Goal: Transaction & Acquisition: Book appointment/travel/reservation

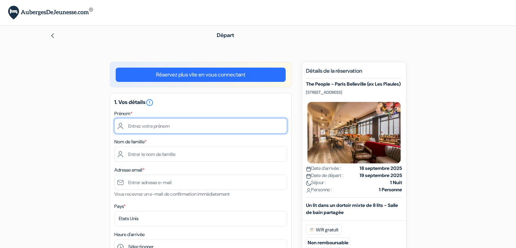
click at [203, 126] on input "text" at bounding box center [200, 125] width 173 height 15
type input "[PERSON_NAME] [PERSON_NAME]"
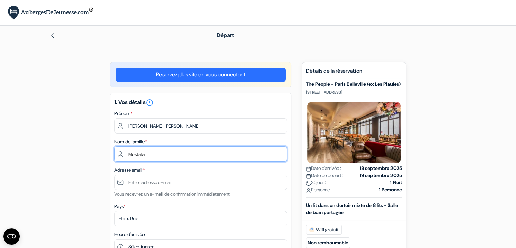
type input "Mostafa"
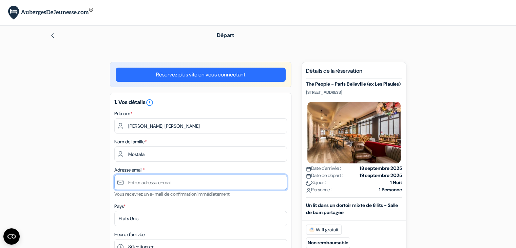
click at [186, 180] on input "text" at bounding box center [200, 181] width 173 height 15
paste input "[PERSON_NAME][EMAIL_ADDRESS][DOMAIN_NAME]"
type input "[PERSON_NAME][EMAIL_ADDRESS][DOMAIN_NAME]"
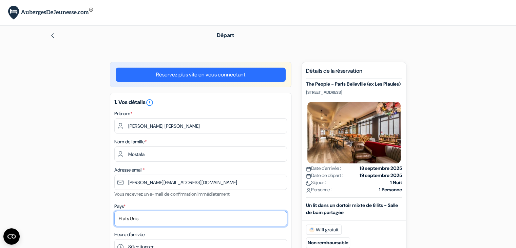
click at [153, 218] on select "Selectionner le pays Abkhazie [GEOGRAPHIC_DATA] [GEOGRAPHIC_DATA] Du [GEOGRAPHI…" at bounding box center [200, 218] width 173 height 15
select select "58"
click at [114, 211] on select "Selectionner le pays Abkhazie [GEOGRAPHIC_DATA] [GEOGRAPHIC_DATA] Du [GEOGRAPHI…" at bounding box center [200, 218] width 173 height 15
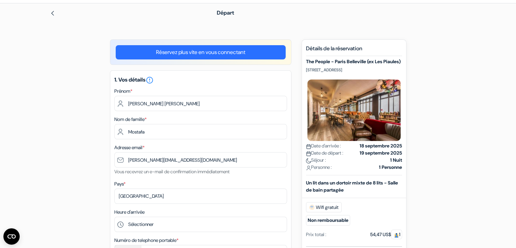
scroll to position [68, 0]
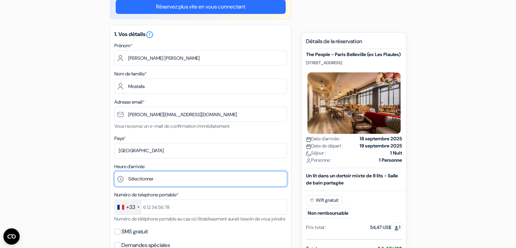
click at [140, 179] on select "Sélectionner 1:00 2:00 3:00 4:00 5:00 6:00 7:00 8:00 9:00 10:00 11:00 12:00 13:…" at bounding box center [200, 178] width 173 height 15
select select "0"
click at [114, 171] on select "Sélectionner 1:00 2:00 3:00 4:00 5:00 6:00 7:00 8:00 9:00 10:00 11:00 12:00 13:…" at bounding box center [200, 178] width 173 height 15
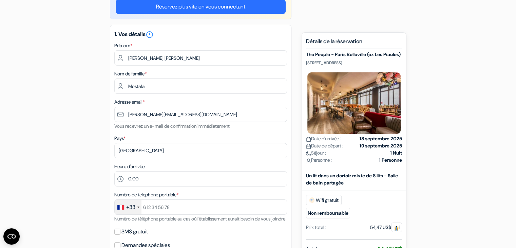
click at [138, 205] on div "+33" at bounding box center [128, 206] width 27 height 15
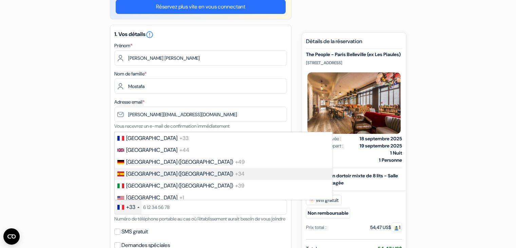
scroll to position [797, 0]
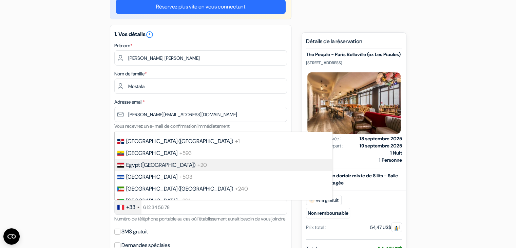
click at [148, 168] on span "Egypt (‫[GEOGRAPHIC_DATA]‬‎)" at bounding box center [160, 164] width 69 height 7
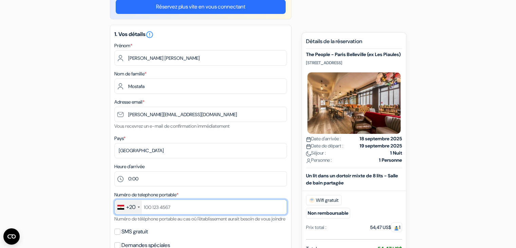
click at [193, 204] on input "text" at bounding box center [200, 206] width 173 height 15
paste input "01061185296"
click at [148, 207] on input "01061185296" at bounding box center [200, 206] width 173 height 15
click at [146, 207] on input "01061185296" at bounding box center [200, 206] width 173 height 15
type input "1061185296"
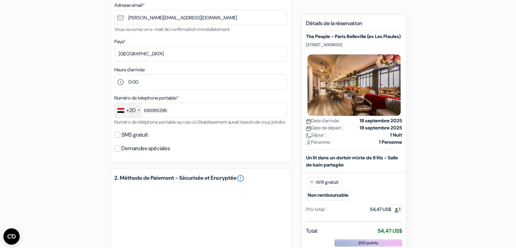
scroll to position [170, 0]
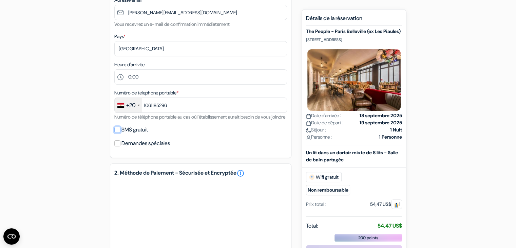
click at [116, 133] on input "SMS gratuit" at bounding box center [117, 130] width 6 height 6
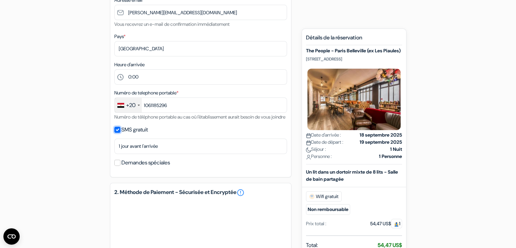
click at [117, 133] on input "SMS gratuit" at bounding box center [117, 130] width 6 height 6
checkbox input "false"
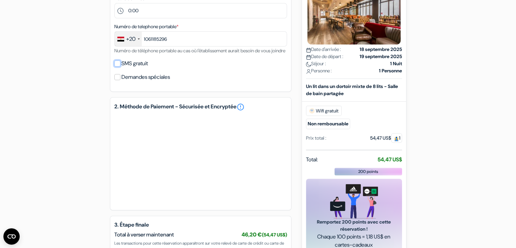
scroll to position [271, 0]
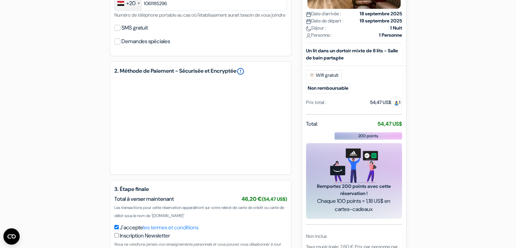
click at [245, 75] on link "error_outline" at bounding box center [240, 71] width 8 height 8
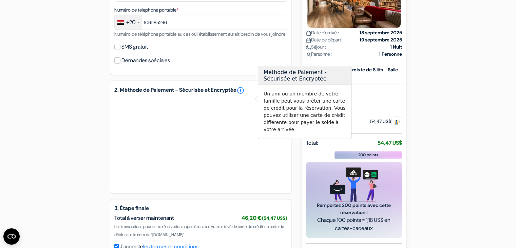
scroll to position [170, 0]
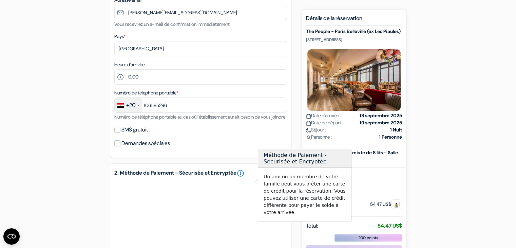
click at [62, 188] on div "add_box The People - Paris Belleville (ex Les Piaules) [STREET_ADDRESS] Détails…" at bounding box center [258, 139] width 448 height 495
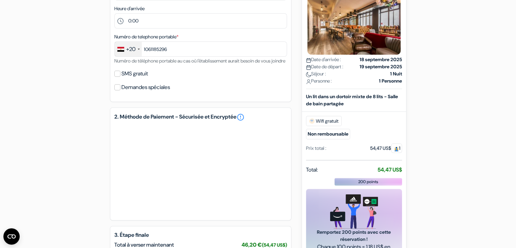
scroll to position [204, 0]
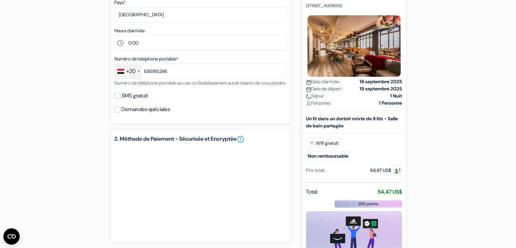
click at [162, 114] on label "Demandes spéciales" at bounding box center [145, 108] width 49 height 9
click at [120, 112] on input "Demandes spéciales" at bounding box center [117, 109] width 6 height 6
checkbox input "true"
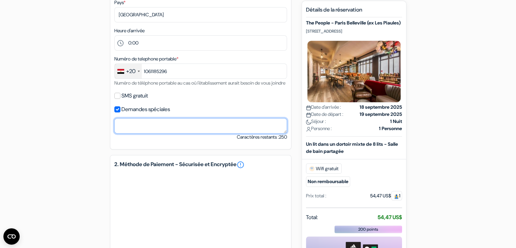
click at [165, 133] on textarea at bounding box center [200, 125] width 173 height 15
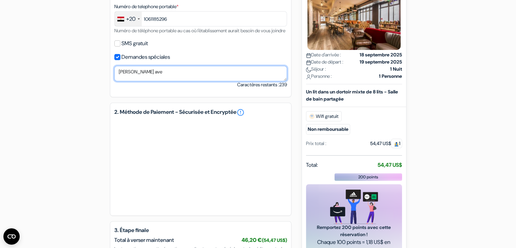
scroll to position [271, 0]
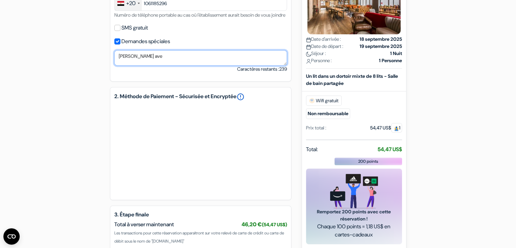
type textarea "[PERSON_NAME] ave"
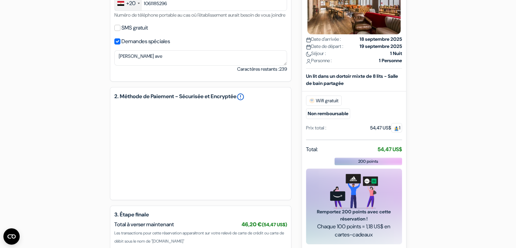
click at [245, 101] on link "error_outline" at bounding box center [240, 97] width 8 height 8
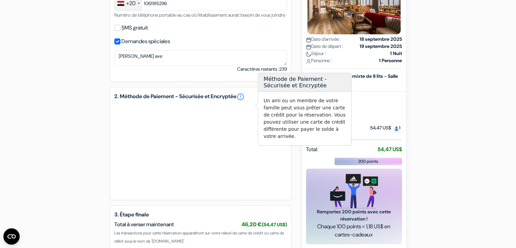
click at [454, 138] on div "add_box The People - Paris Belleville (ex Les Piaules) [STREET_ADDRESS] Détails…" at bounding box center [258, 50] width 448 height 520
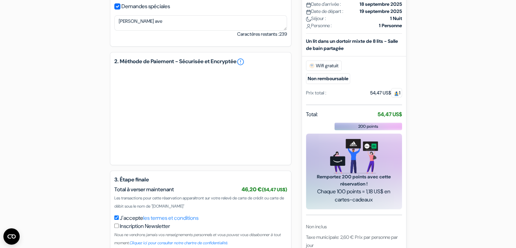
scroll to position [350, 0]
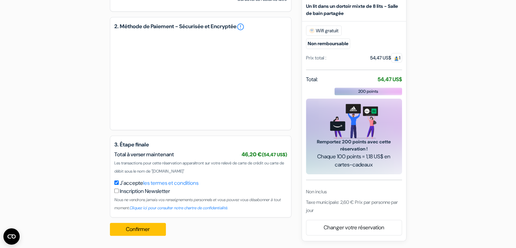
click at [327, 44] on small "Non remboursable" at bounding box center [328, 44] width 44 height 11
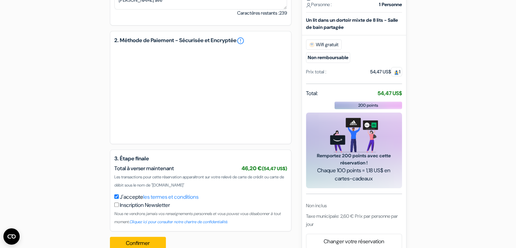
scroll to position [316, 0]
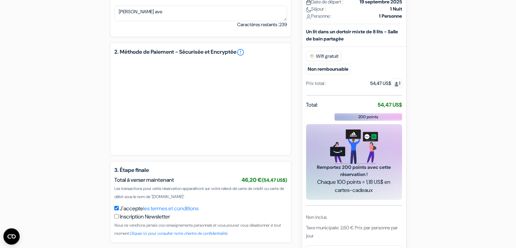
click at [442, 131] on div "add_box The People - Paris Belleville (ex Les Piaules) [STREET_ADDRESS] Détails…" at bounding box center [258, 6] width 448 height 520
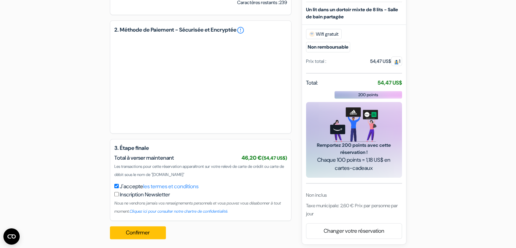
scroll to position [350, 0]
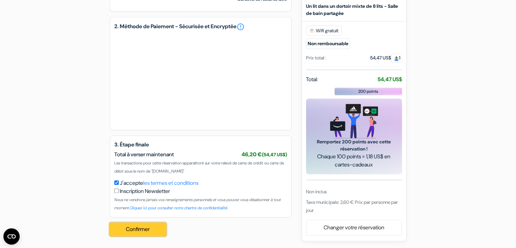
click at [156, 230] on button "Confirmer Loading..." at bounding box center [138, 229] width 56 height 13
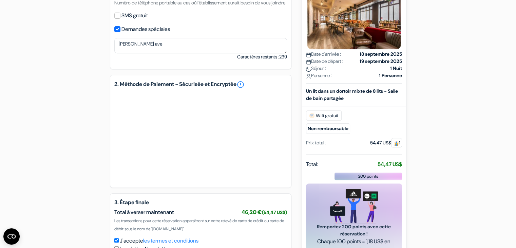
scroll to position [275, 0]
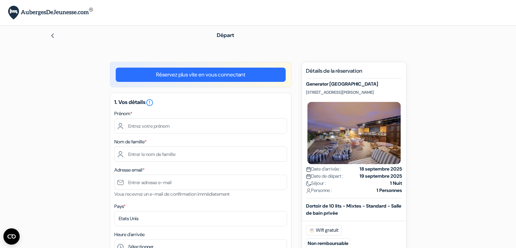
click at [52, 37] on img at bounding box center [52, 35] width 5 height 5
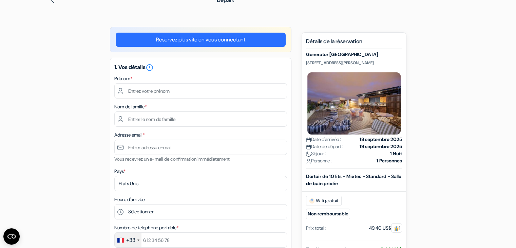
scroll to position [68, 0]
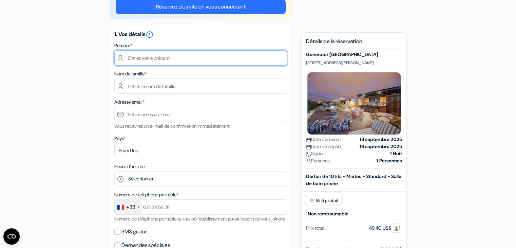
click at [180, 59] on input "text" at bounding box center [200, 57] width 173 height 15
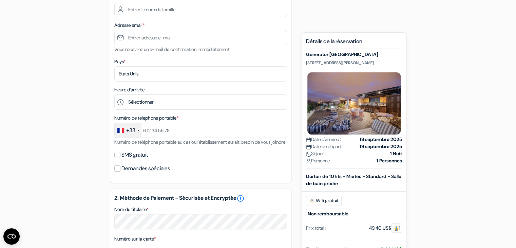
scroll to position [204, 0]
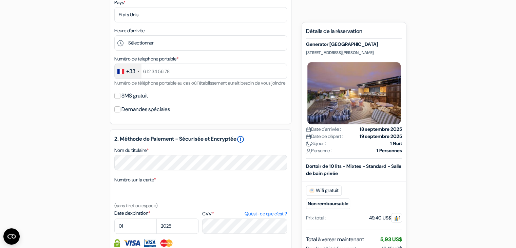
click at [255, 143] on h5 "2. Méthode de Paiement - Sécurisée et Encryptée error_outline" at bounding box center [200, 139] width 173 height 8
click at [245, 143] on link "error_outline" at bounding box center [240, 139] width 8 height 8
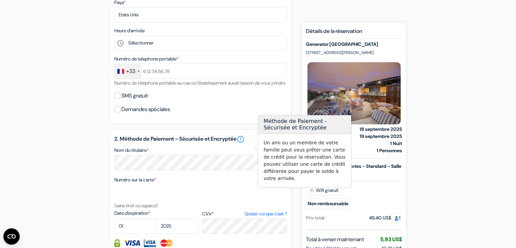
click at [467, 147] on div "add_box Generator Paris Place du Colonel Fabien 13, Paris, France Détails de l'…" at bounding box center [258, 135] width 448 height 555
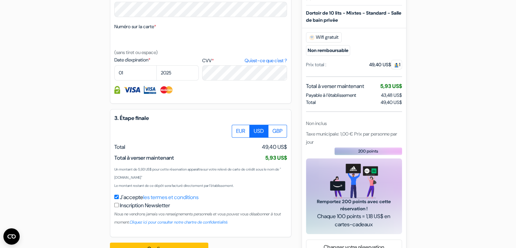
scroll to position [373, 0]
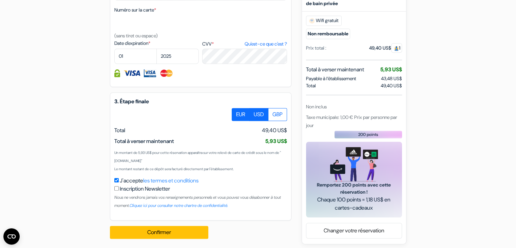
click at [242, 121] on label "EUR" at bounding box center [241, 114] width 18 height 13
click at [236, 112] on input "EUR" at bounding box center [234, 110] width 4 height 4
radio input "true"
click at [255, 121] on label "USD" at bounding box center [258, 114] width 19 height 13
click at [236, 112] on input "USD" at bounding box center [234, 110] width 4 height 4
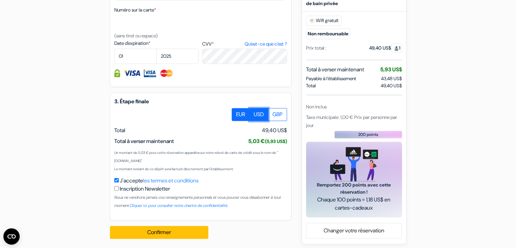
radio input "true"
click at [234, 121] on label "EUR" at bounding box center [241, 114] width 18 height 13
click at [234, 112] on input "EUR" at bounding box center [234, 110] width 4 height 4
radio input "true"
click at [234, 171] on small "Le montant restant de ce dépôt sera facturé directement par l'établissement." at bounding box center [173, 169] width 119 height 4
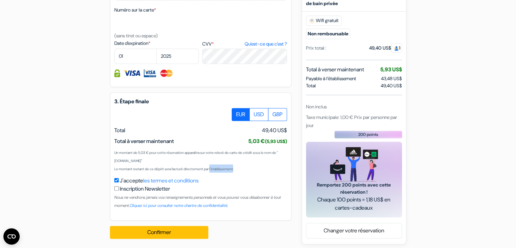
click at [234, 171] on small "Le montant restant de ce dépôt sera facturé directement par l'établissement." at bounding box center [173, 169] width 119 height 4
click at [223, 171] on div "Un montant de 5,03 € pour cette réservation apparaîtra sur votre relevé de cart…" at bounding box center [200, 160] width 173 height 24
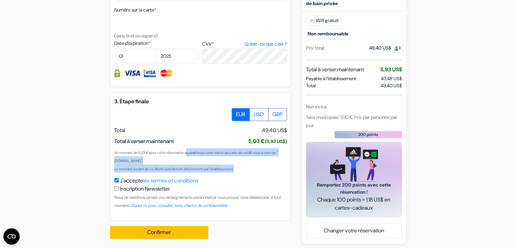
drag, startPoint x: 246, startPoint y: 178, endPoint x: 113, endPoint y: 162, distance: 133.9
click at [113, 162] on div "3. Étape finale EUR USD GBP Total J'accepte" at bounding box center [201, 156] width 182 height 128
copy span "Un montant de 5,03 € pour cette réservation apparaîtra sur votre relevé de cart…"
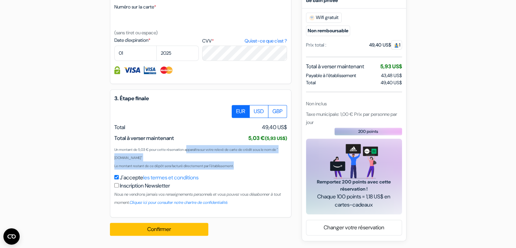
scroll to position [385, 0]
click at [211, 146] on div "Un montant de 5,03 € pour cette réservation apparaîtra sur votre relevé de cart…" at bounding box center [200, 157] width 173 height 24
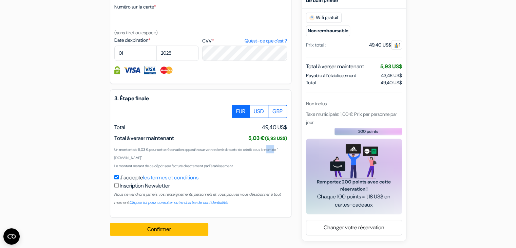
click at [211, 146] on div "Un montant de 5,03 € pour cette réservation apparaîtra sur votre relevé de cart…" at bounding box center [200, 157] width 173 height 24
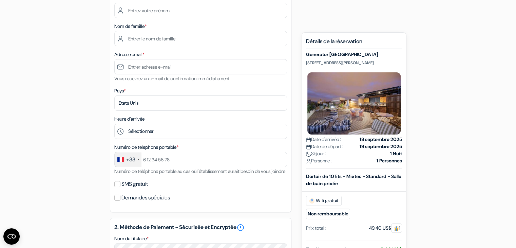
scroll to position [80, 0]
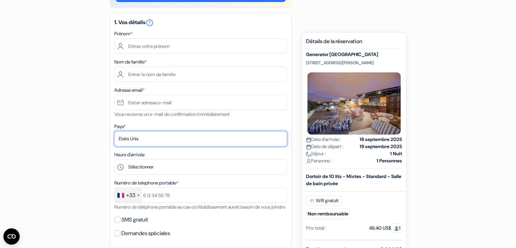
click at [150, 139] on select "Selectionner le pays Abkhazie Afghanistan Afrique Du sud Albanie Algérie Allema…" at bounding box center [200, 138] width 173 height 15
select select "58"
click at [114, 131] on select "Selectionner le pays Abkhazie Afghanistan Afrique Du sud Albanie Algérie Allema…" at bounding box center [200, 138] width 173 height 15
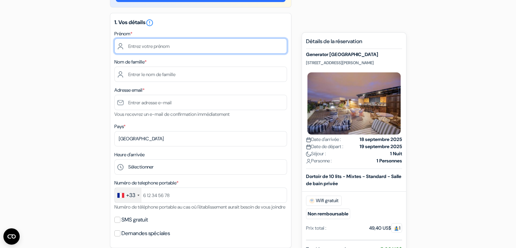
click at [169, 49] on input "text" at bounding box center [200, 45] width 173 height 15
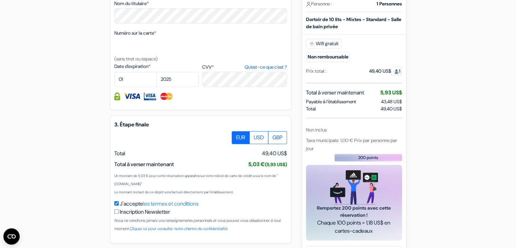
scroll to position [351, 0]
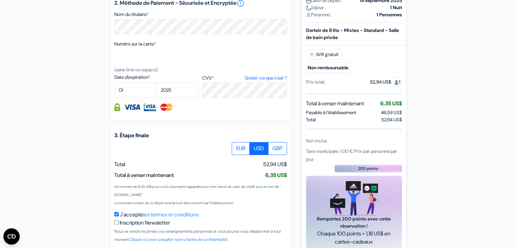
scroll to position [373, 0]
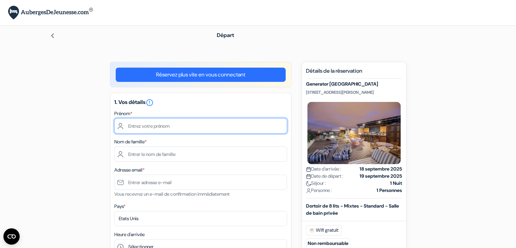
click at [185, 126] on input "text" at bounding box center [200, 125] width 173 height 15
type input "Mazen Wael Mohamed"
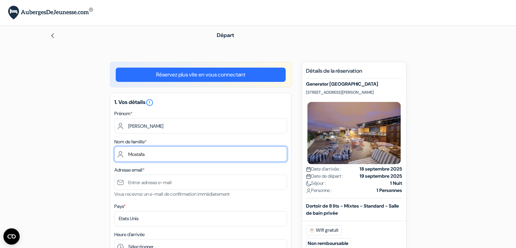
type input "Mostafa"
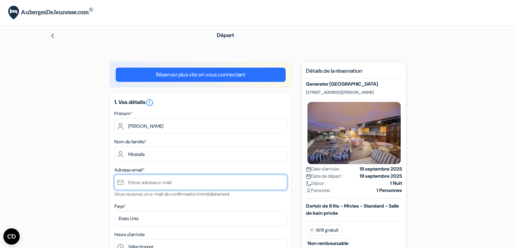
paste input "Un montant de 5,03 € pour cette réservation apparaîtra sur votre relevé de cart…"
type input "Un montant de 5,03 € pour cette réservation apparaîtra sur votre relevé de cart…"
click at [186, 182] on input "Un montant de 5,03 € pour cette réservation apparaîtra sur votre relevé de cart…" at bounding box center [200, 181] width 173 height 15
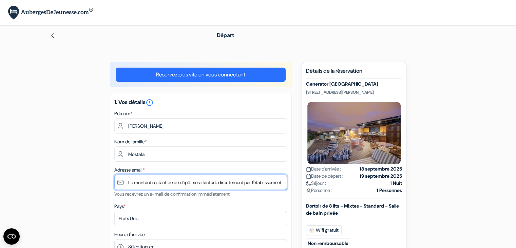
click at [186, 182] on input "Un montant de 5,03 € pour cette réservation apparaîtra sur votre relevé de cart…" at bounding box center [200, 181] width 173 height 15
click at [138, 184] on input "text" at bounding box center [200, 181] width 173 height 15
paste input "[PERSON_NAME][EMAIL_ADDRESS][DOMAIN_NAME]"
type input "[PERSON_NAME][EMAIL_ADDRESS][DOMAIN_NAME]"
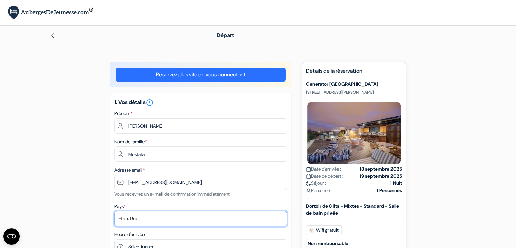
click at [140, 215] on select "Selectionner le pays Abkhazie Afghanistan Afrique Du sud Albanie Algérie Allema…" at bounding box center [200, 218] width 173 height 15
select select "58"
click at [114, 211] on select "Selectionner le pays Abkhazie Afghanistan Afrique Du sud Albanie Algérie Allema…" at bounding box center [200, 218] width 173 height 15
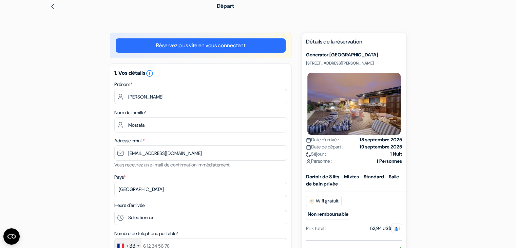
scroll to position [68, 0]
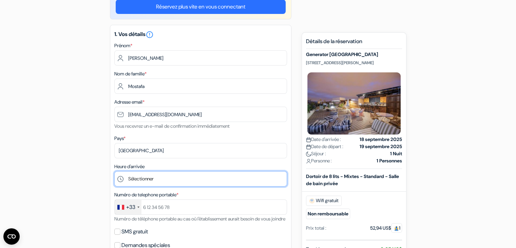
click at [144, 183] on select "Sélectionner 1:00 2:00 3:00 4:00 5:00 6:00 7:00 8:00 9:00 10:00 11:00 12:00 13:…" at bounding box center [200, 178] width 173 height 15
select select "0"
click at [114, 171] on select "Sélectionner 1:00 2:00 3:00 4:00 5:00 6:00 7:00 8:00 9:00 10:00 11:00 12:00 13:…" at bounding box center [200, 178] width 173 height 15
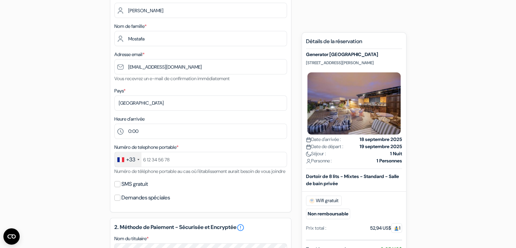
scroll to position [170, 0]
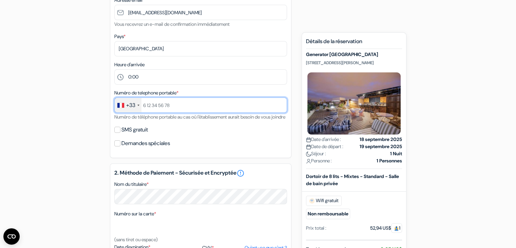
click at [172, 107] on input "text" at bounding box center [200, 104] width 173 height 15
paste input "01061185296"
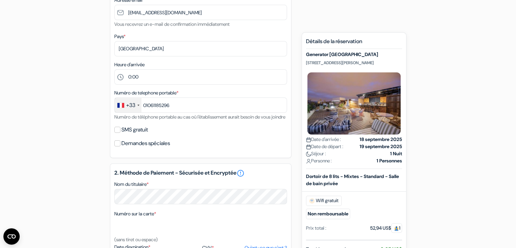
click at [129, 105] on div "+33" at bounding box center [130, 105] width 9 height 8
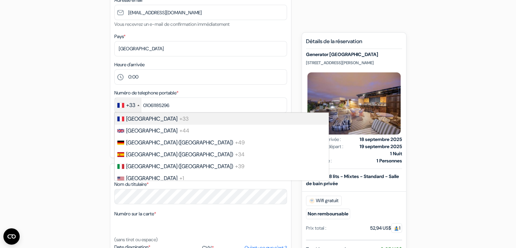
scroll to position [797, 0]
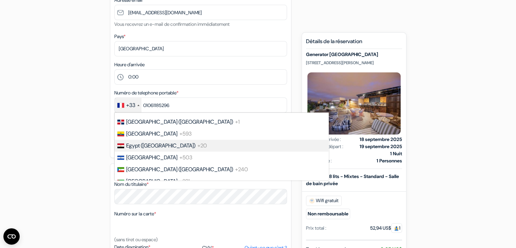
click at [150, 149] on span "Egypt (‫[GEOGRAPHIC_DATA]‬‎)" at bounding box center [160, 145] width 69 height 7
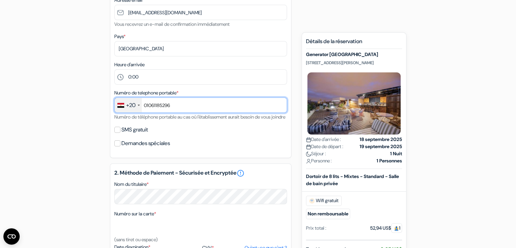
click at [144, 105] on input "01061185296" at bounding box center [200, 104] width 173 height 15
type input "1061185296"
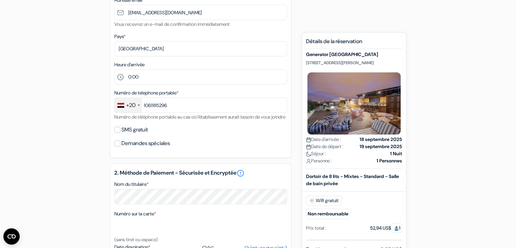
click at [89, 155] on div "add_box Generator Paris Place du Colonel Fabien 13, Paris, France Détails de l'…" at bounding box center [258, 169] width 448 height 555
click at [92, 153] on div "add_box Generator Paris Place du Colonel Fabien 13, Paris, France Détails de l'…" at bounding box center [258, 169] width 448 height 555
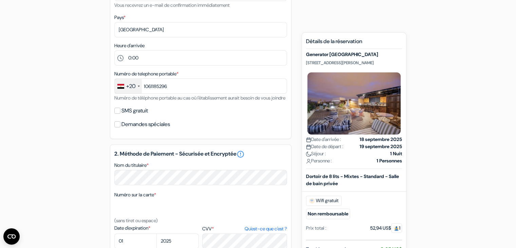
scroll to position [204, 0]
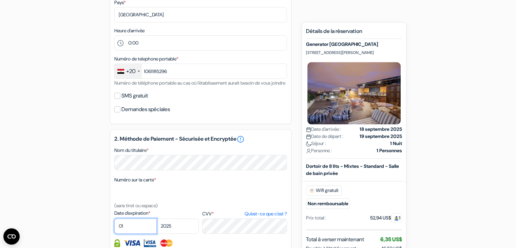
select select "02"
select select "2030"
click at [98, 213] on div "add_box Generator Paris Place du Colonel Fabien 13, Paris, France Détails de l'…" at bounding box center [258, 135] width 448 height 555
click at [232, 226] on div "CVV * Qu'est-ce que c'est ?" at bounding box center [244, 221] width 84 height 24
click at [89, 203] on div "add_box Generator Paris Place du Colonel Fabien 13, Paris, France Détails de l'…" at bounding box center [258, 135] width 448 height 555
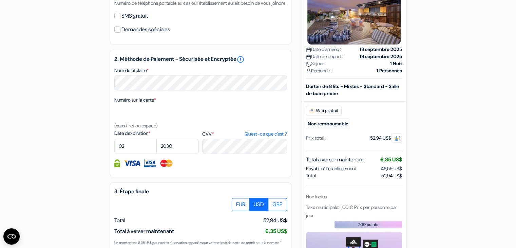
scroll to position [385, 0]
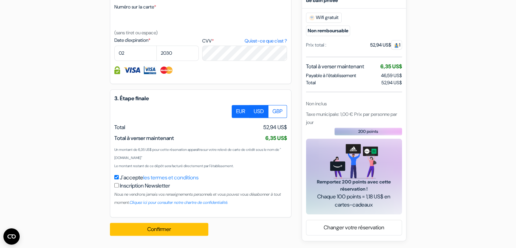
click at [236, 114] on label "EUR" at bounding box center [241, 111] width 18 height 13
click at [236, 109] on input "EUR" at bounding box center [234, 107] width 4 height 4
radio input "true"
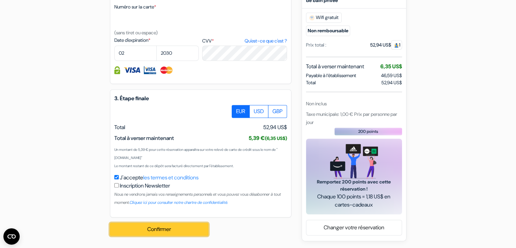
click at [190, 225] on button "Confirmer Loading..." at bounding box center [159, 229] width 98 height 13
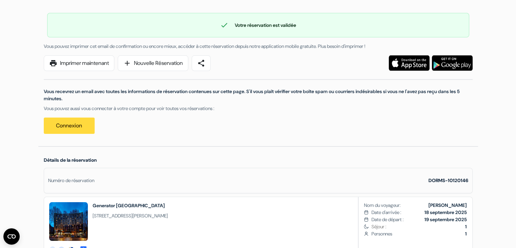
scroll to position [102, 0]
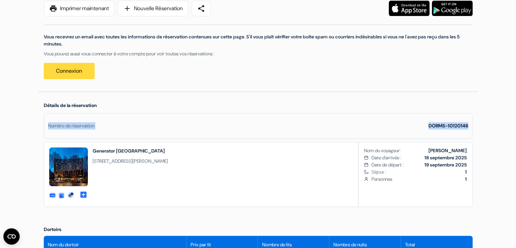
drag, startPoint x: 467, startPoint y: 125, endPoint x: 36, endPoint y: 126, distance: 430.9
copy div "Numéro de réservation DORMS-10120146"
click at [168, 161] on span "[STREET_ADDRESS][PERSON_NAME]" at bounding box center [130, 160] width 75 height 7
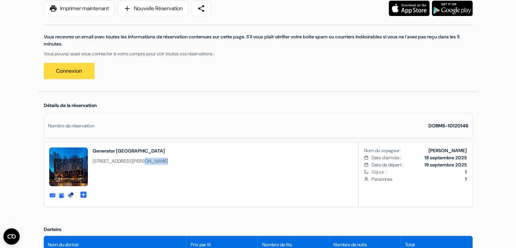
click at [168, 161] on span "[STREET_ADDRESS][PERSON_NAME]" at bounding box center [130, 160] width 75 height 7
copy div "[STREET_ADDRESS][PERSON_NAME]"
